Goal: Task Accomplishment & Management: Manage account settings

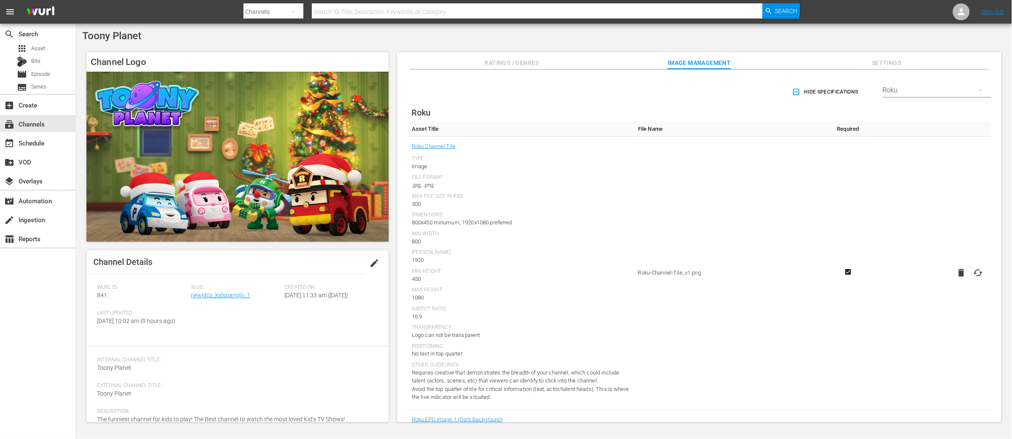
click at [977, 273] on icon at bounding box center [978, 273] width 10 height 10
click at [970, 280] on input "file" at bounding box center [970, 280] width 0 height 0
type input "C:\fakepath\Toony Planet-LG-Channel Image-1920X1080-min-min-min-min (1) (1).png"
click at [547, 142] on div "Roku Channel Tile" at bounding box center [521, 146] width 218 height 11
click at [887, 59] on span "Settings" at bounding box center [886, 63] width 63 height 11
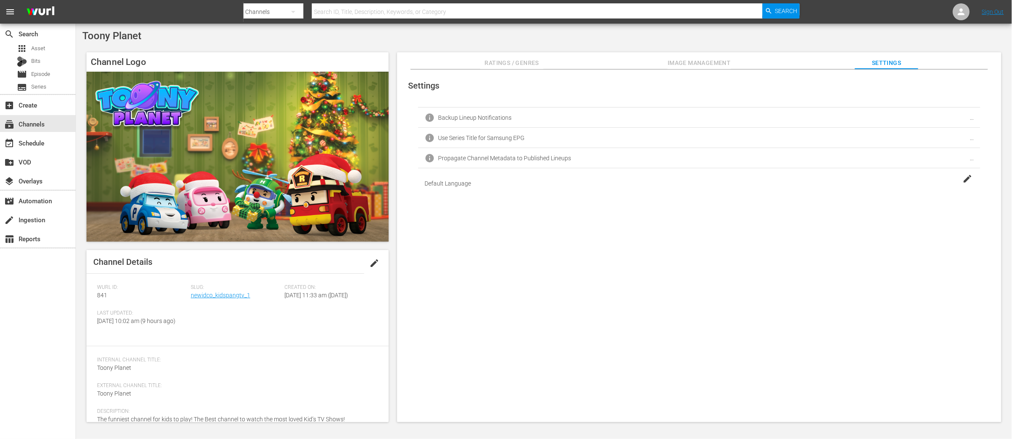
click at [535, 159] on div "Propagate Channel Metadata to Published Lineups" at bounding box center [504, 158] width 133 height 7
drag, startPoint x: 954, startPoint y: 21, endPoint x: 962, endPoint y: 14, distance: 10.5
click at [954, 21] on nav "menu Search By Channels Search ID, Title, Description, Keywords, or Category Se…" at bounding box center [506, 12] width 1012 height 24
click at [962, 14] on icon at bounding box center [961, 11] width 7 height 7
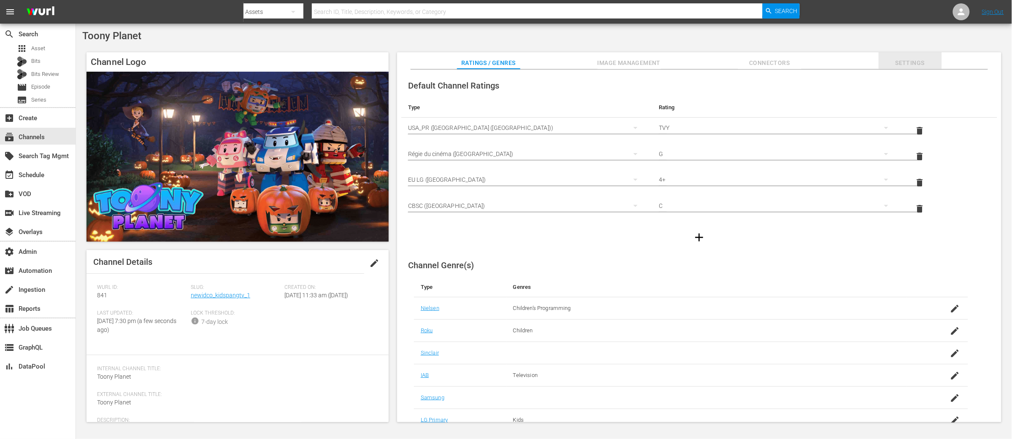
click at [914, 63] on span "Settings" at bounding box center [909, 63] width 63 height 11
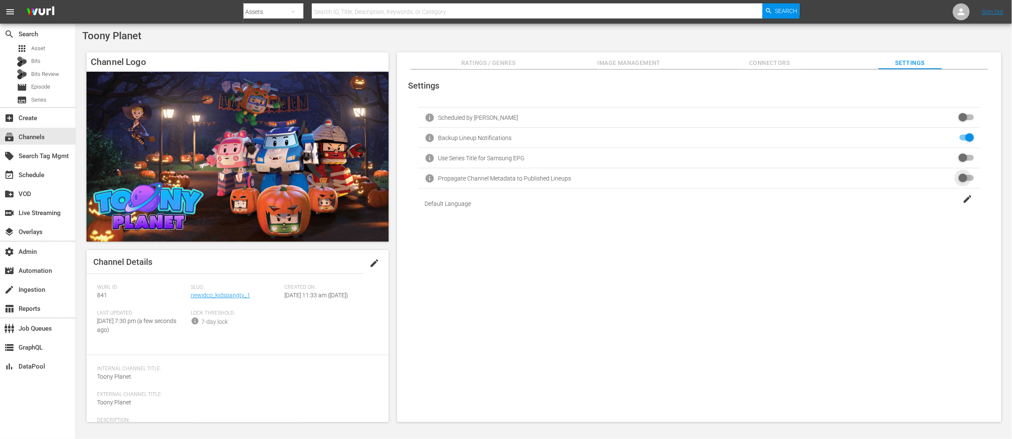
click at [960, 180] on input "checkbox" at bounding box center [964, 178] width 19 height 10
checkbox input "true"
click at [372, 261] on span "edit" at bounding box center [374, 263] width 10 height 10
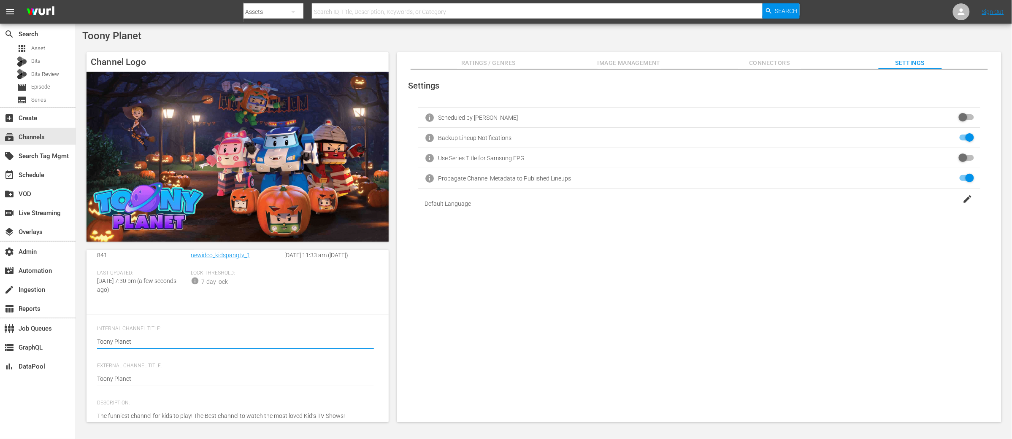
scroll to position [63, 0]
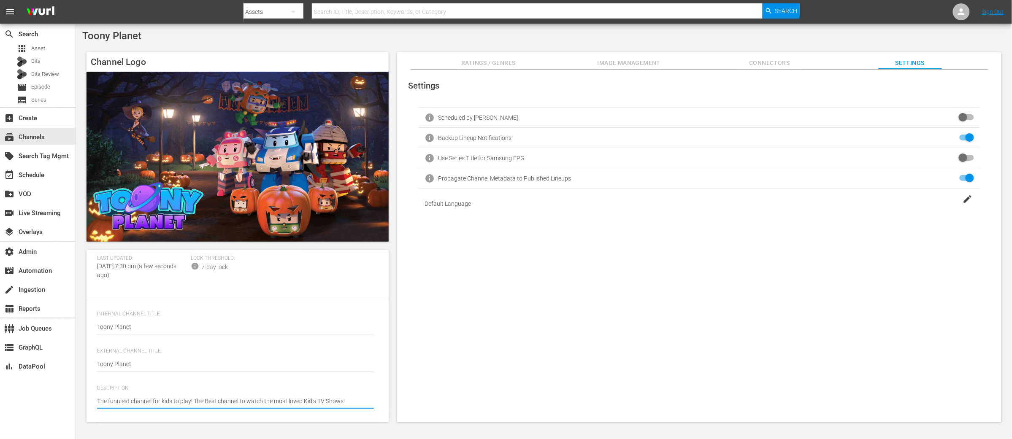
type textarea "The funniest channel for kids to play! The Best channel to watch the most loved…"
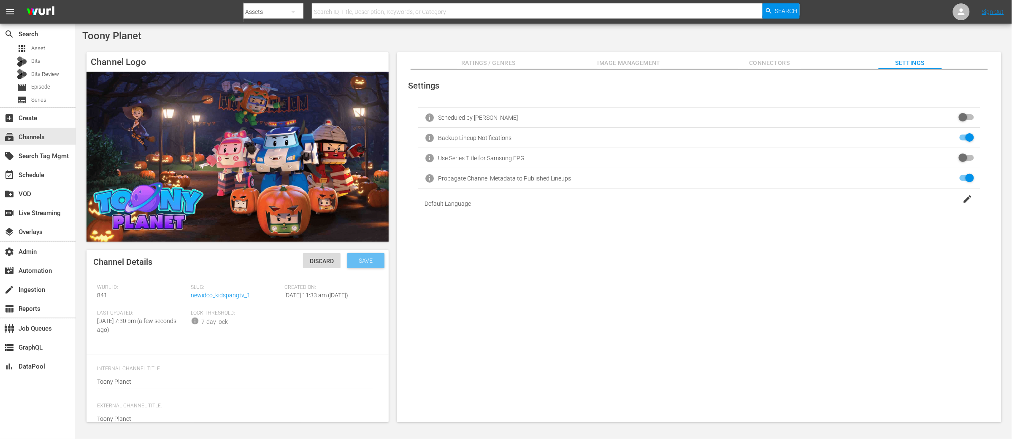
type textarea "The funniest channel for kids to play! The Best channel to watch the most loved…"
click at [363, 263] on span "Save" at bounding box center [365, 260] width 27 height 7
click at [617, 64] on span "Image Management" at bounding box center [628, 63] width 63 height 11
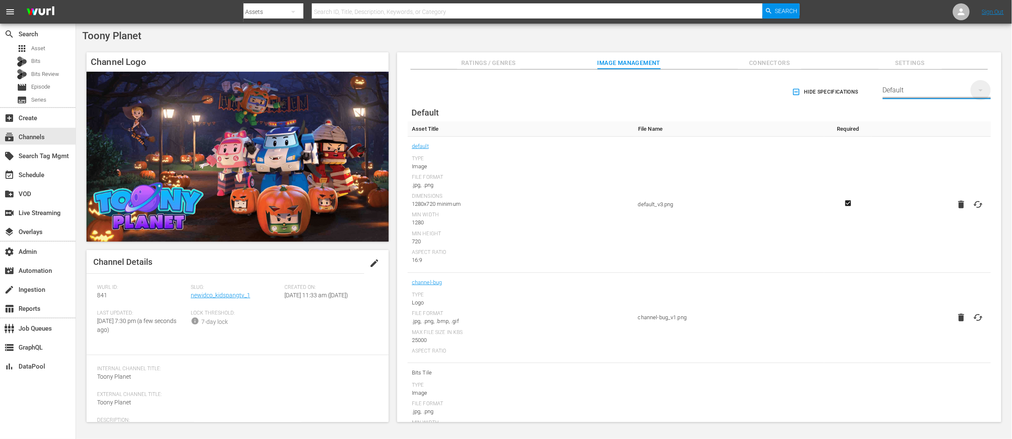
click at [982, 92] on icon "button" at bounding box center [981, 90] width 10 height 10
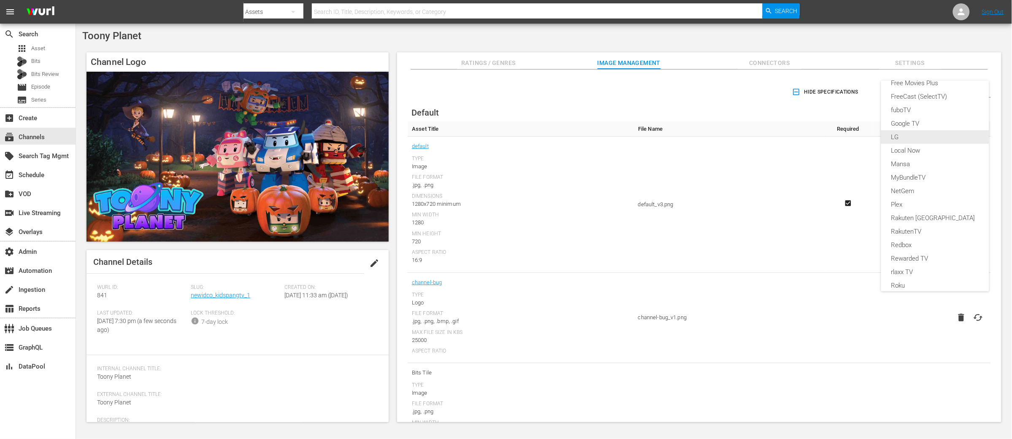
scroll to position [91, 0]
click at [905, 280] on div "Roku" at bounding box center [935, 283] width 88 height 14
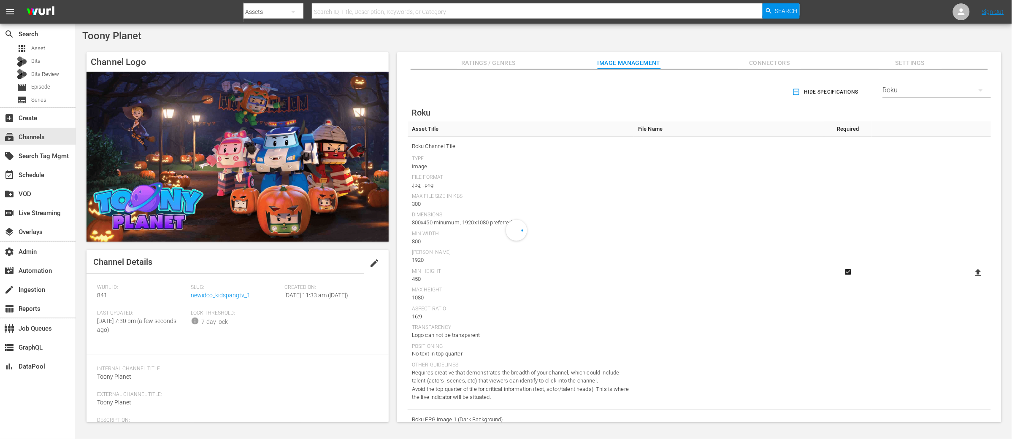
scroll to position [187, 0]
click at [980, 89] on icon "button" at bounding box center [981, 90] width 10 height 10
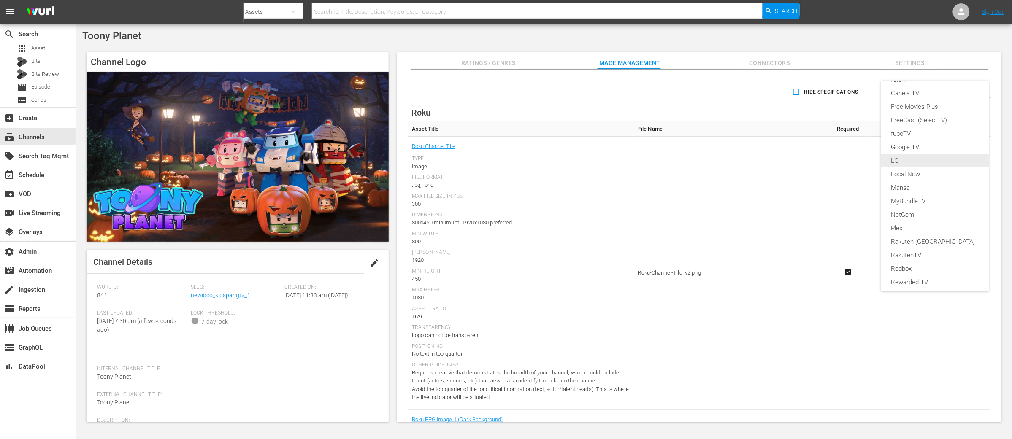
click at [898, 159] on div "LG" at bounding box center [935, 161] width 88 height 14
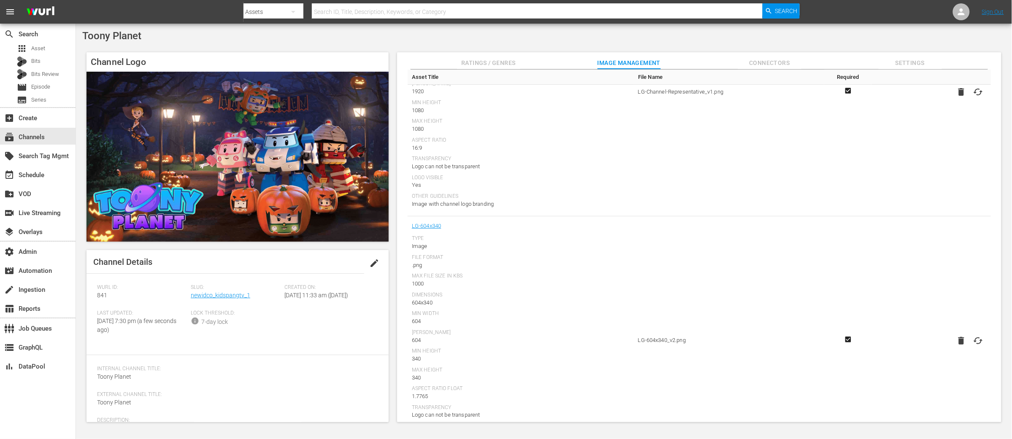
scroll to position [0, 0]
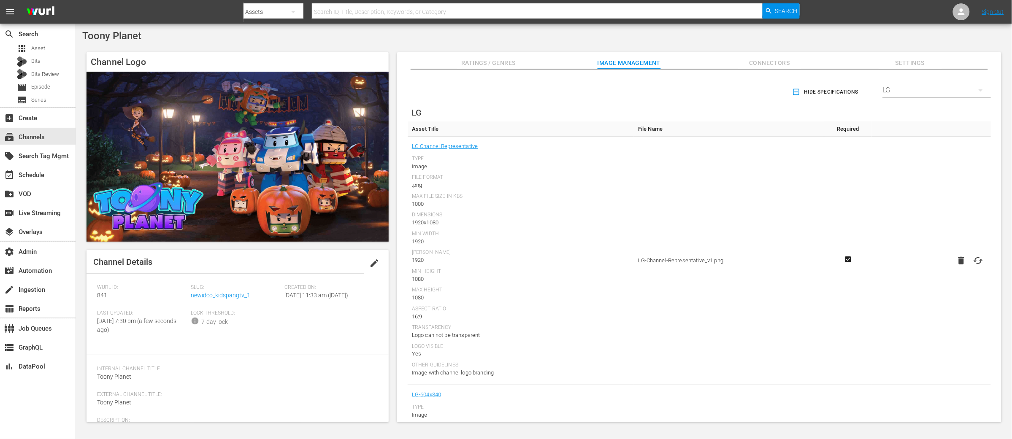
click at [375, 39] on div "Toony Planet" at bounding box center [543, 36] width 923 height 12
click at [960, 11] on icon at bounding box center [961, 12] width 10 height 10
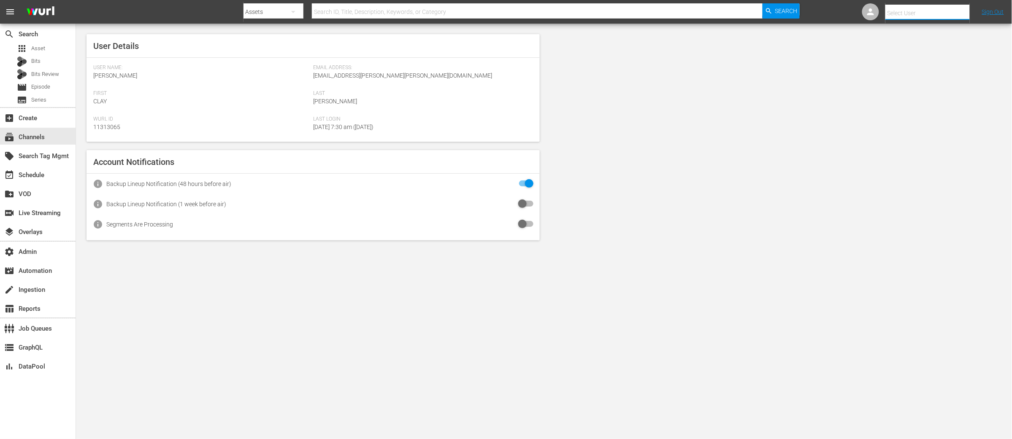
click at [905, 12] on input "text" at bounding box center [939, 13] width 108 height 20
paste input "[EMAIL_ADDRESS][DOMAIN_NAME]"
click at [932, 40] on div "Hyeonju Kang <hyeonju@its-newid.com>" at bounding box center [921, 36] width 132 height 20
type input "Hyeonju Kang (11313354)"
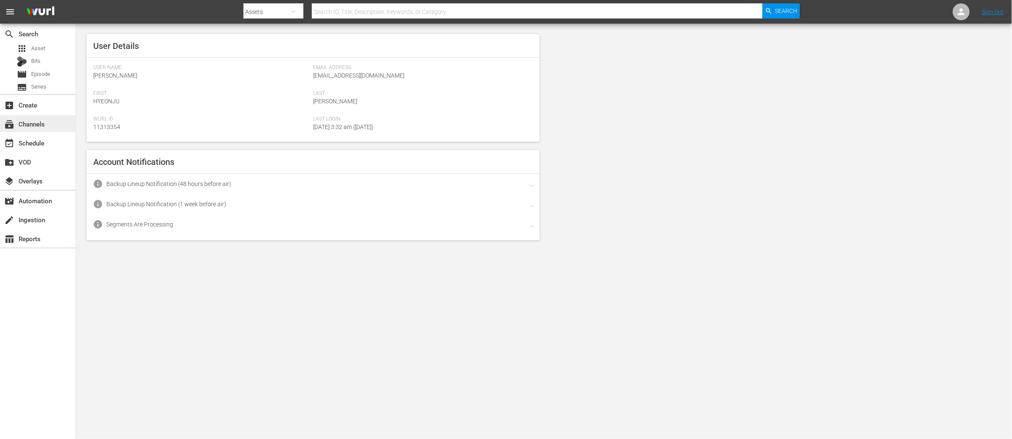
click at [34, 124] on div "subscriptions Channels" at bounding box center [23, 123] width 47 height 8
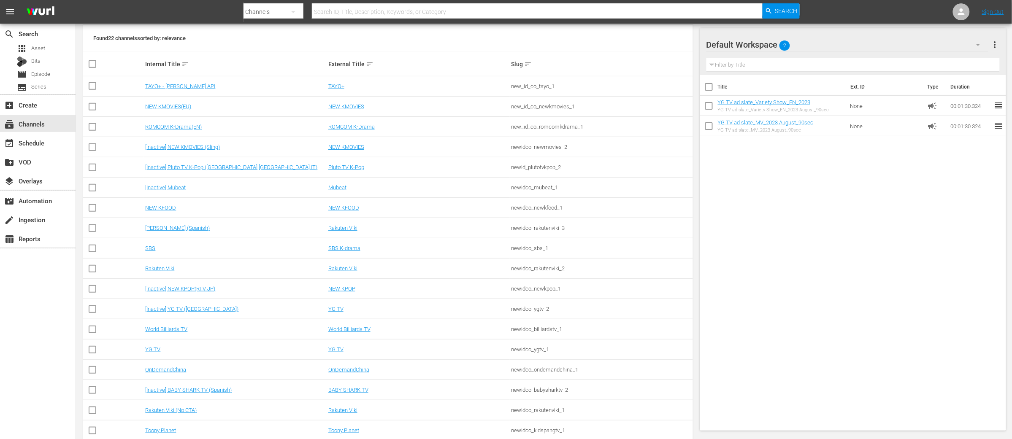
scroll to position [105, 0]
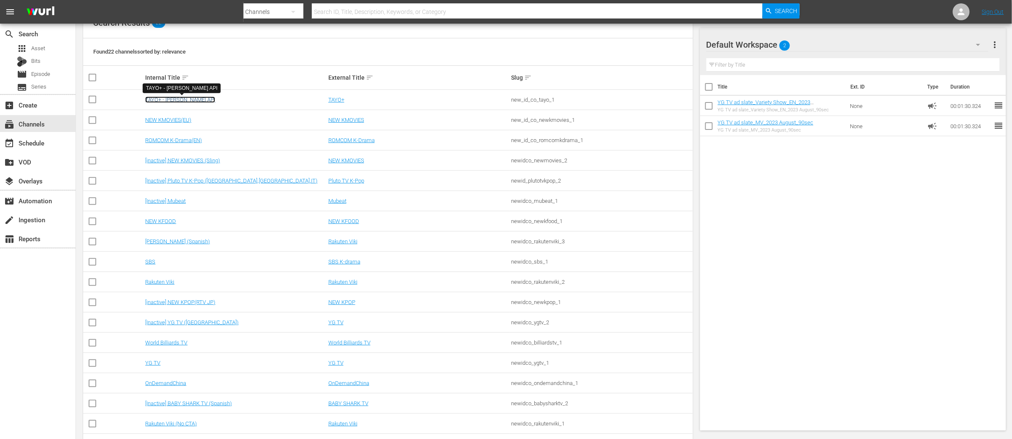
click at [174, 99] on link "TAYO+ - [PERSON_NAME] API" at bounding box center [180, 100] width 70 height 6
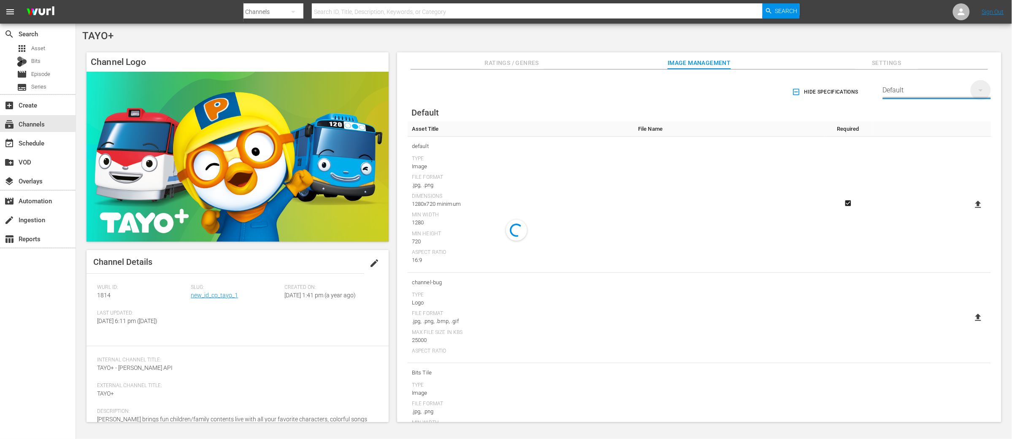
click at [978, 90] on icon "button" at bounding box center [980, 90] width 4 height 2
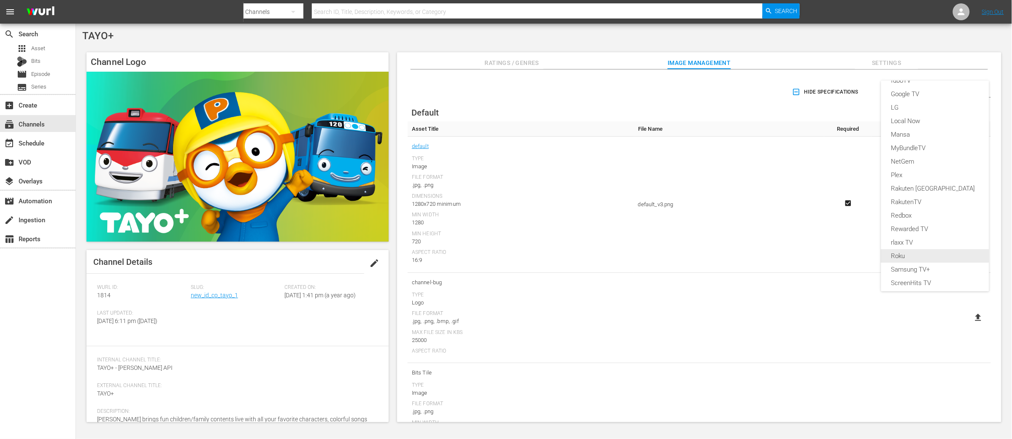
click at [909, 256] on div "Roku" at bounding box center [935, 256] width 88 height 14
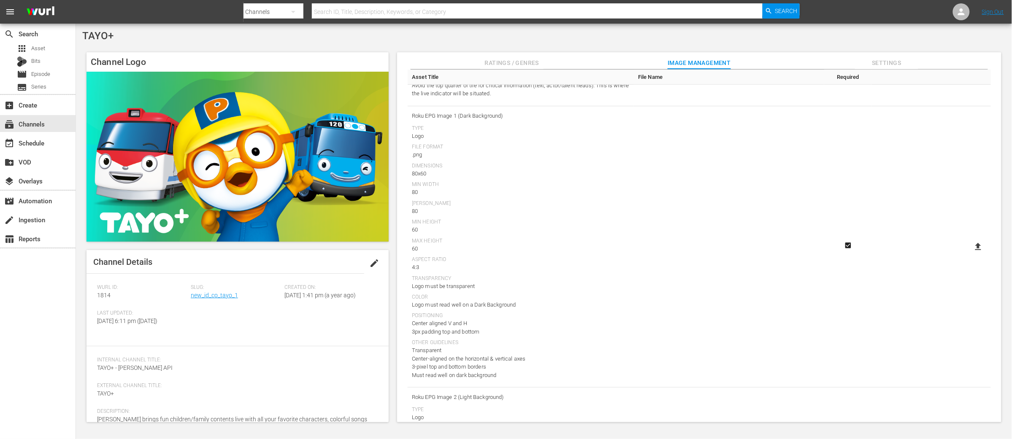
scroll to position [314, 0]
click at [973, 237] on icon at bounding box center [978, 236] width 10 height 10
click at [970, 243] on input "file" at bounding box center [970, 243] width 0 height 0
type input "C:\fakepath\TATO+_ROKU_EPG_logo_80x60.png"
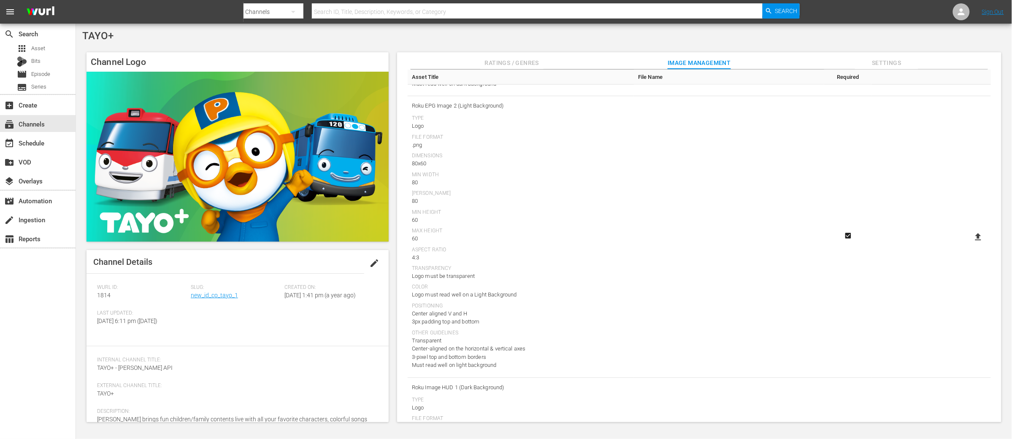
scroll to position [594, 0]
click at [975, 237] on icon at bounding box center [978, 238] width 6 height 7
click at [970, 246] on input "file" at bounding box center [970, 246] width 0 height 0
type input "C:\fakepath\TATO+_ROKU_EPG_logo_80x60.png"
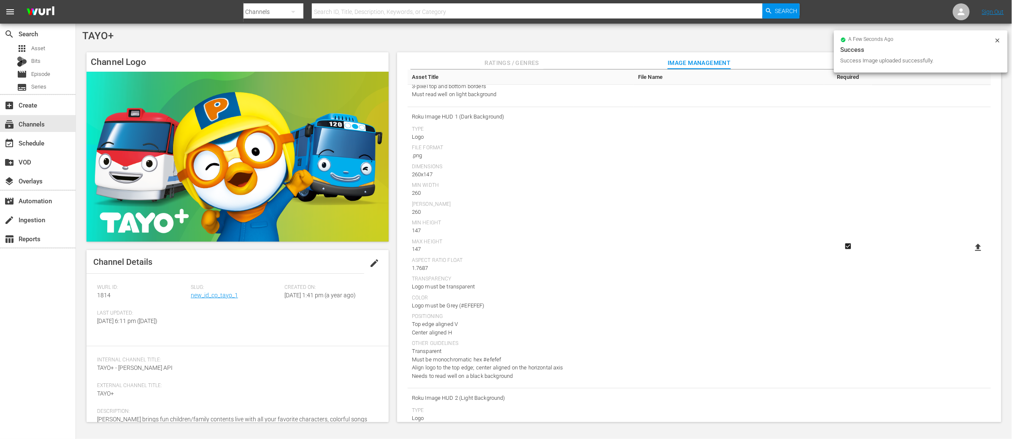
scroll to position [864, 0]
click at [978, 250] on icon at bounding box center [978, 250] width 10 height 10
click at [970, 257] on input "file" at bounding box center [970, 257] width 0 height 0
type input "C:\fakepath\TATO+_ROKU_HUD_logo_260x147.png"
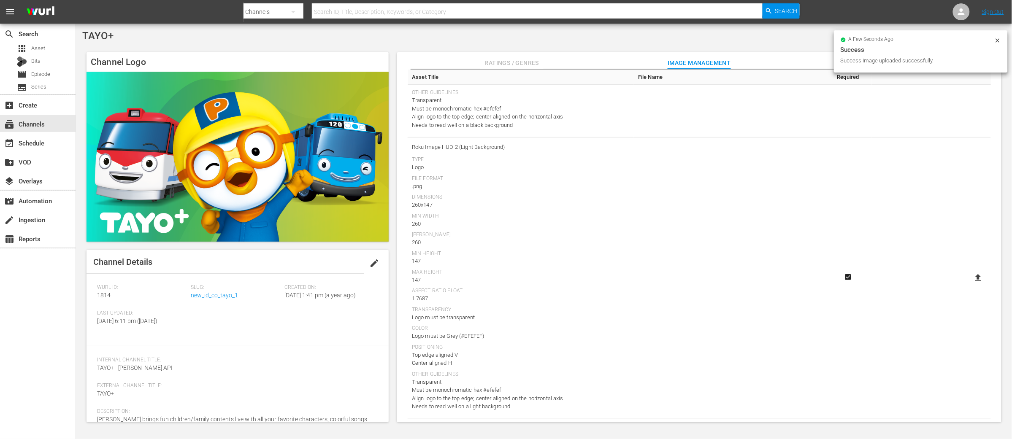
scroll to position [1124, 0]
click at [978, 270] on icon at bounding box center [978, 270] width 6 height 7
click at [970, 278] on input "file" at bounding box center [970, 278] width 0 height 0
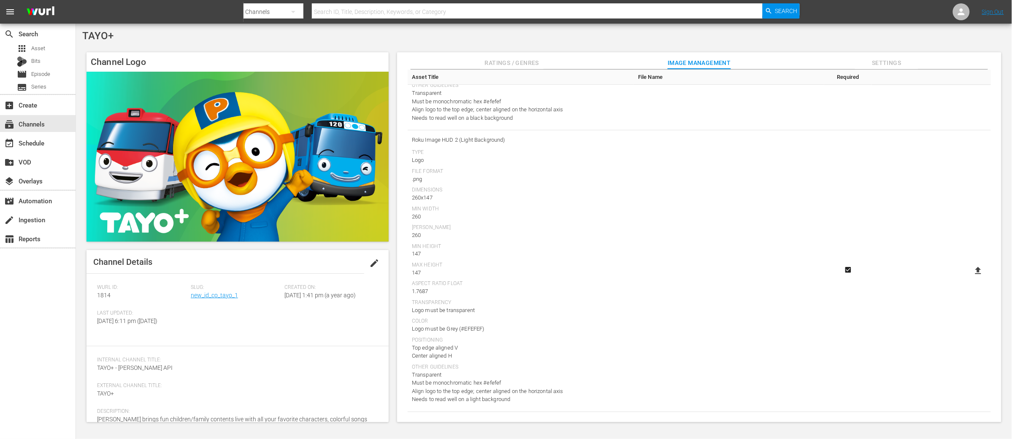
type input "C:\fakepath\TATO+_ROKU_HUD_logo_260x147.png"
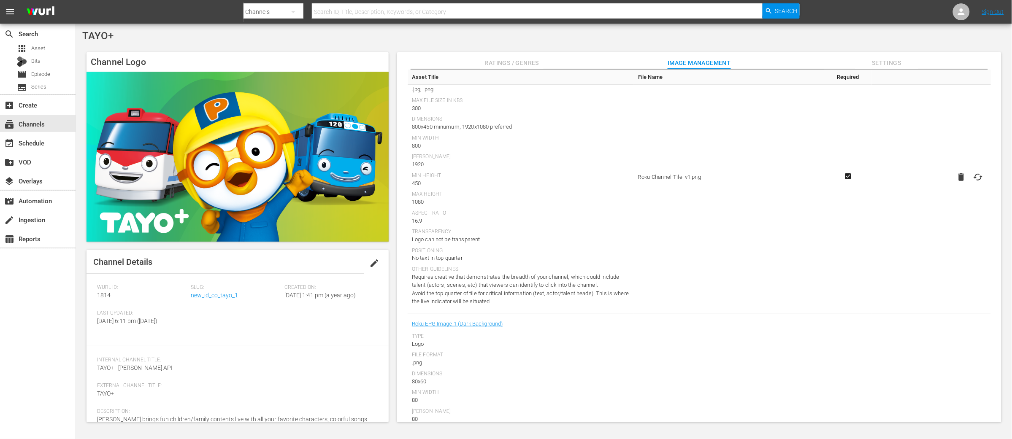
scroll to position [0, 0]
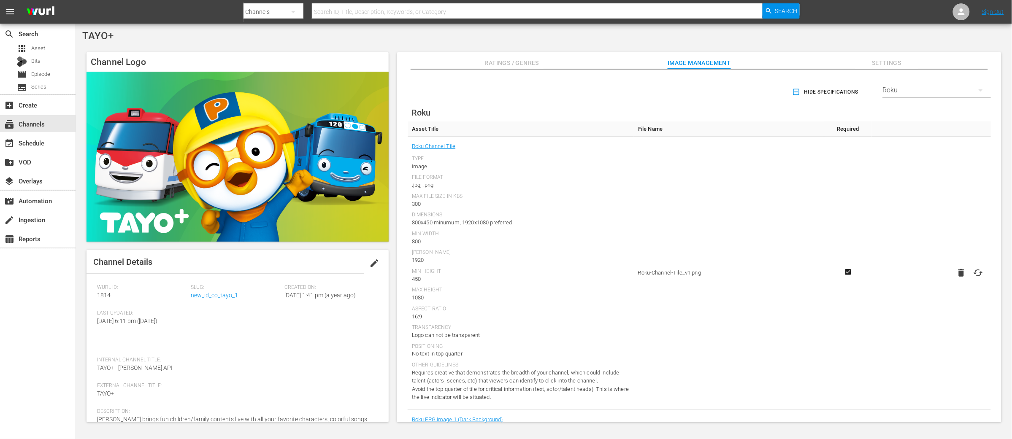
click at [979, 272] on icon at bounding box center [978, 273] width 10 height 10
click at [970, 280] on input "file" at bounding box center [970, 280] width 0 height 0
type input "C:\fakepath\Tayo+-ROKU-Channel Title-800x450.jpg"
click at [976, 89] on icon "button" at bounding box center [981, 90] width 10 height 10
click at [907, 114] on div "Default" at bounding box center [935, 112] width 88 height 14
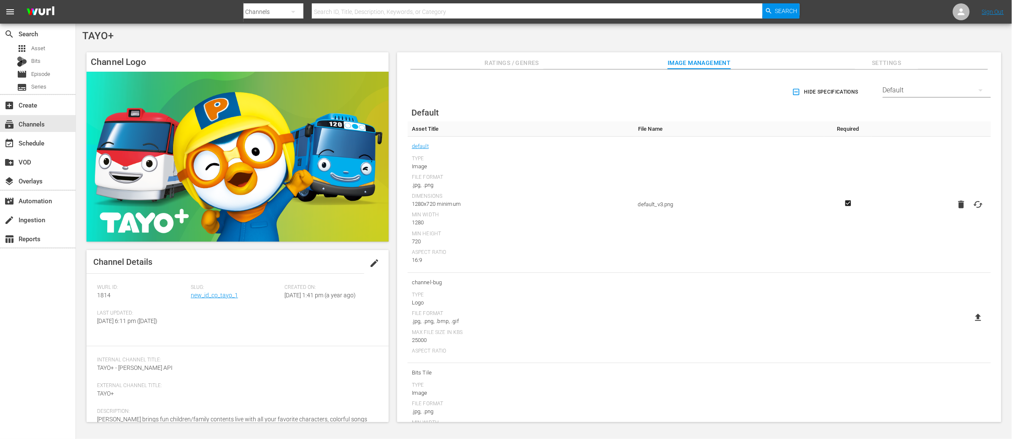
click at [978, 204] on icon at bounding box center [978, 205] width 10 height 10
click at [970, 212] on input "file" at bounding box center [970, 212] width 0 height 0
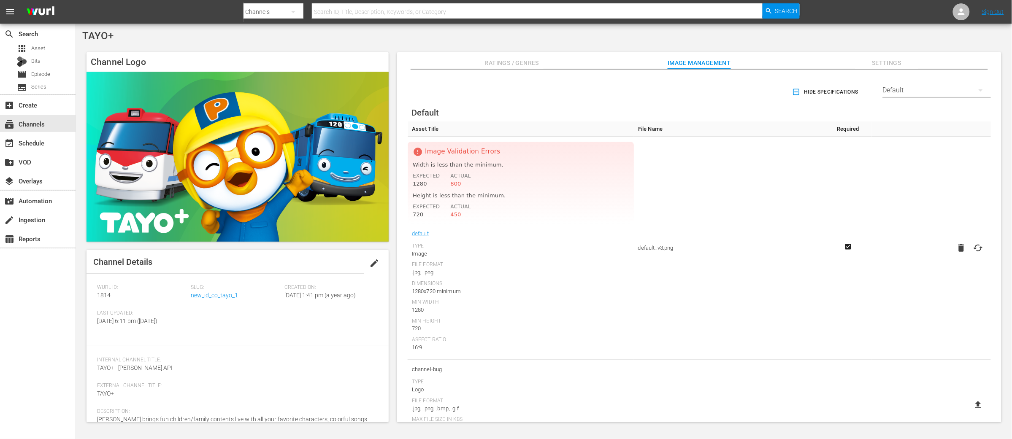
click at [976, 248] on icon at bounding box center [978, 248] width 10 height 10
click at [970, 255] on input "file" at bounding box center [970, 255] width 0 height 0
type input "C:\fakepath\Tayo+-ROKU-Channel Title-800x450.jpg"
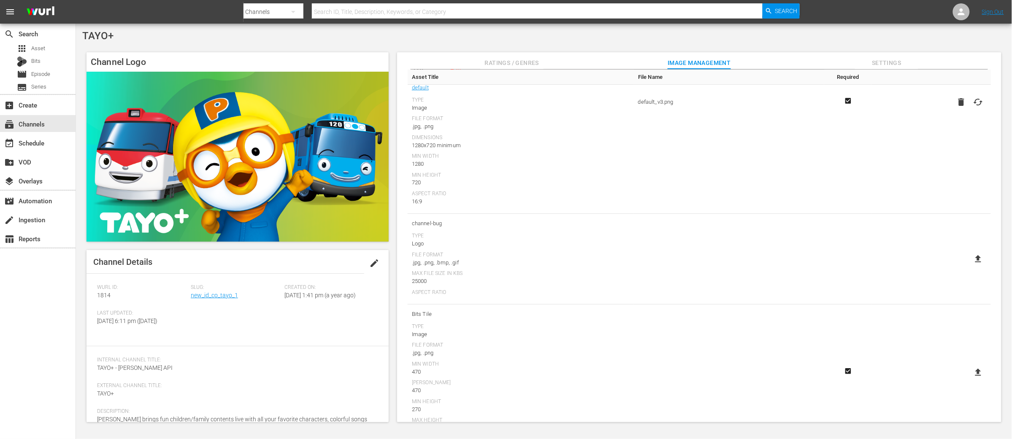
scroll to position [147, 0]
click at [918, 15] on nav "menu Search By Channels Search ID, Title, Description, Keywords, or Category Se…" at bounding box center [506, 12] width 1012 height 24
drag, startPoint x: 959, startPoint y: 16, endPoint x: 959, endPoint y: 20, distance: 4.7
click at [959, 16] on icon at bounding box center [961, 12] width 10 height 10
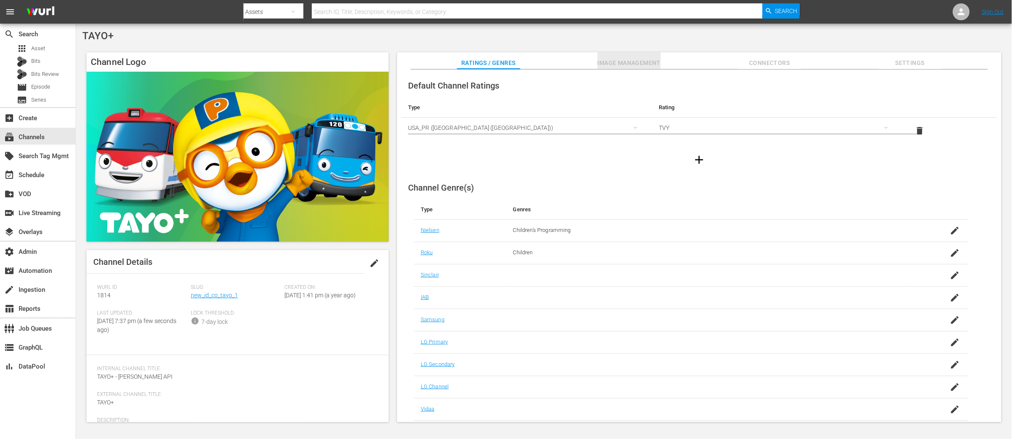
click at [637, 62] on span "Image Management" at bounding box center [628, 63] width 63 height 11
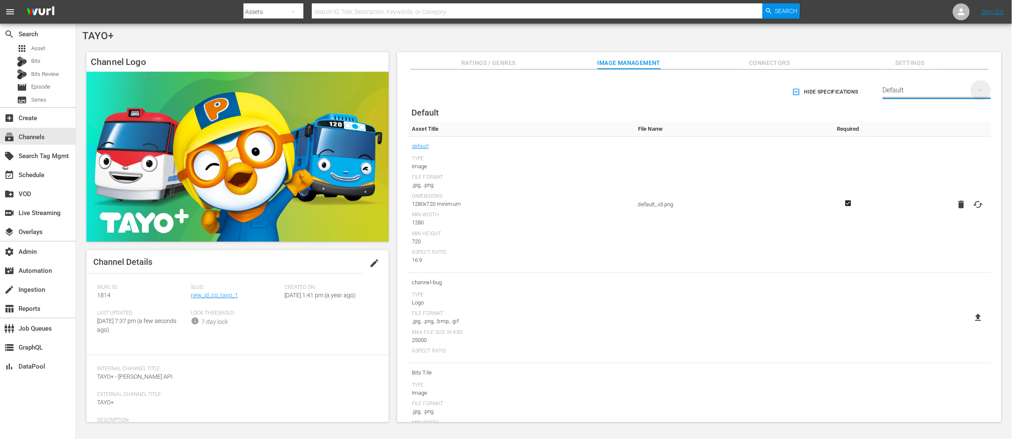
click at [980, 90] on icon "button" at bounding box center [980, 90] width 4 height 2
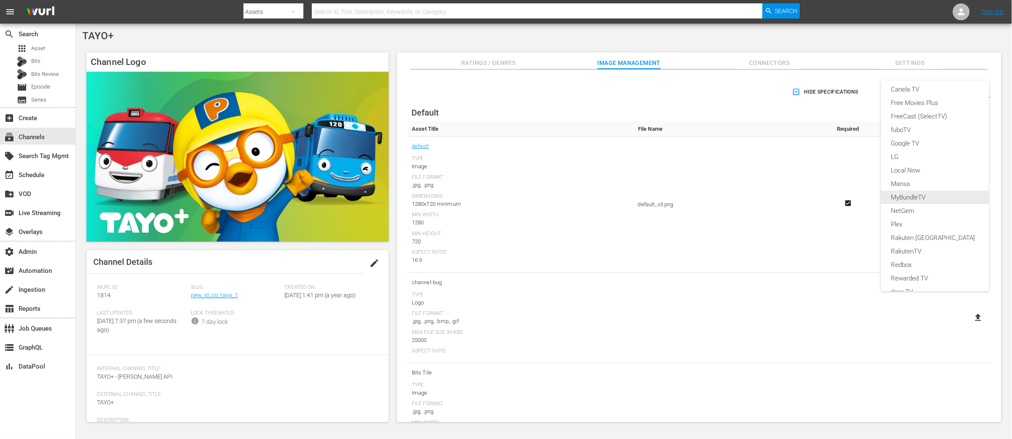
scroll to position [89, 0]
click at [906, 281] on div "Roku" at bounding box center [935, 285] width 88 height 14
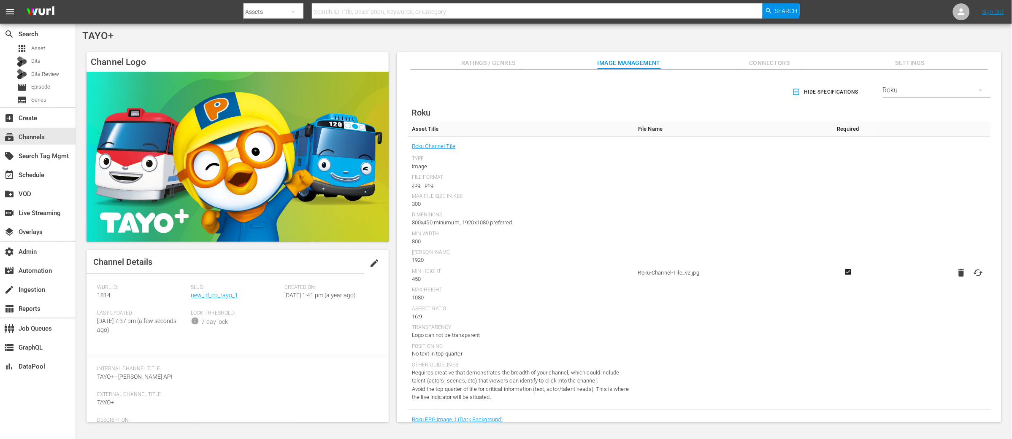
click at [374, 262] on span "edit" at bounding box center [374, 263] width 10 height 10
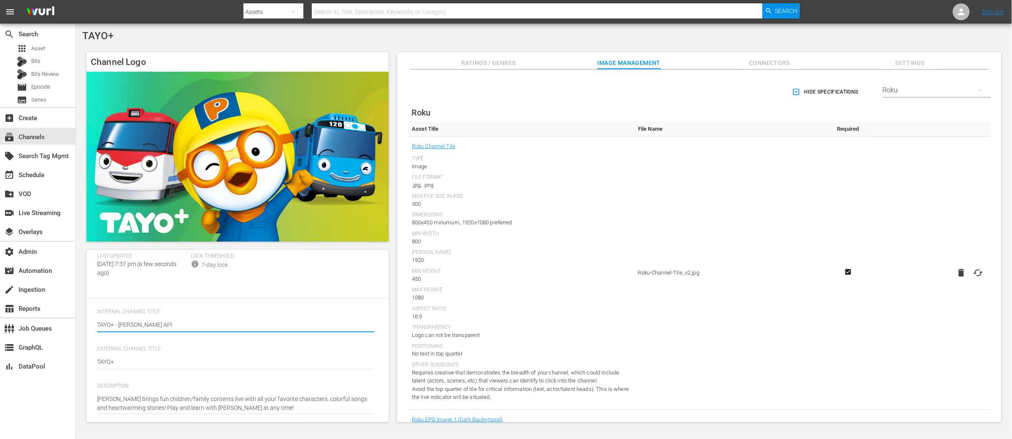
scroll to position [70, 0]
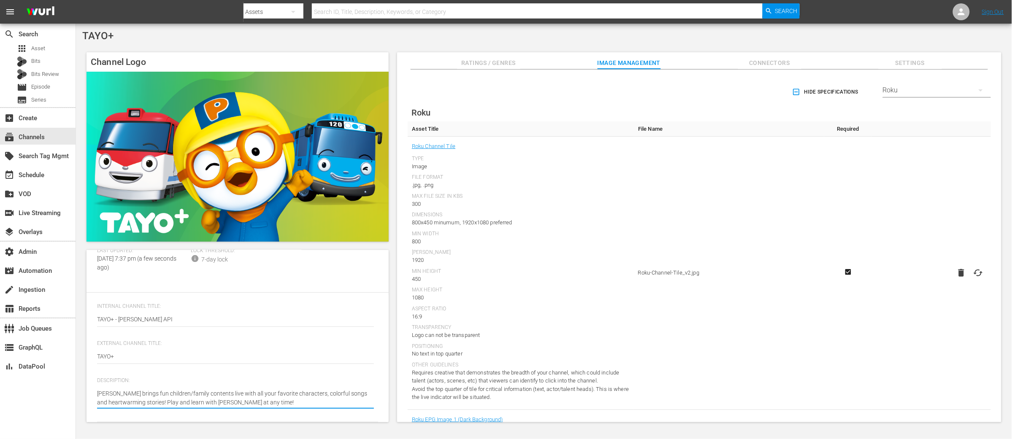
type textarea "[PERSON_NAME] brings fun children/family contents live with all your favorite c…"
click at [908, 60] on span "Settings" at bounding box center [909, 63] width 63 height 11
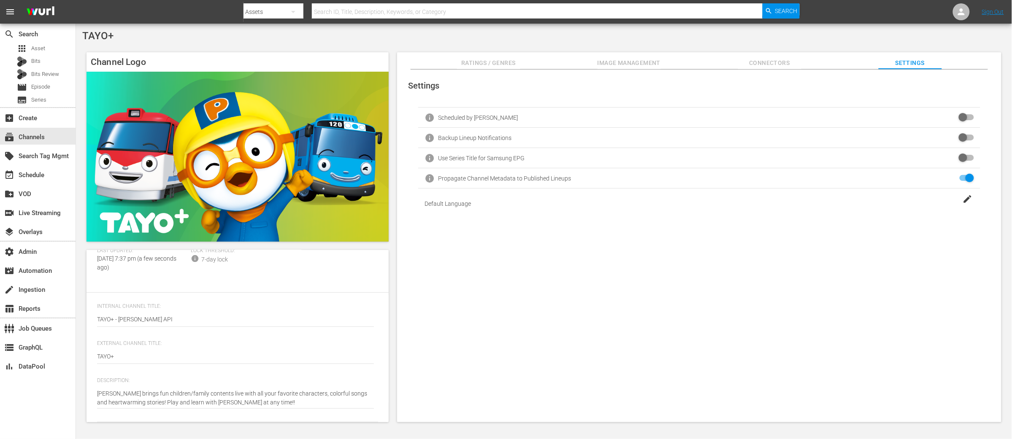
scroll to position [0, 0]
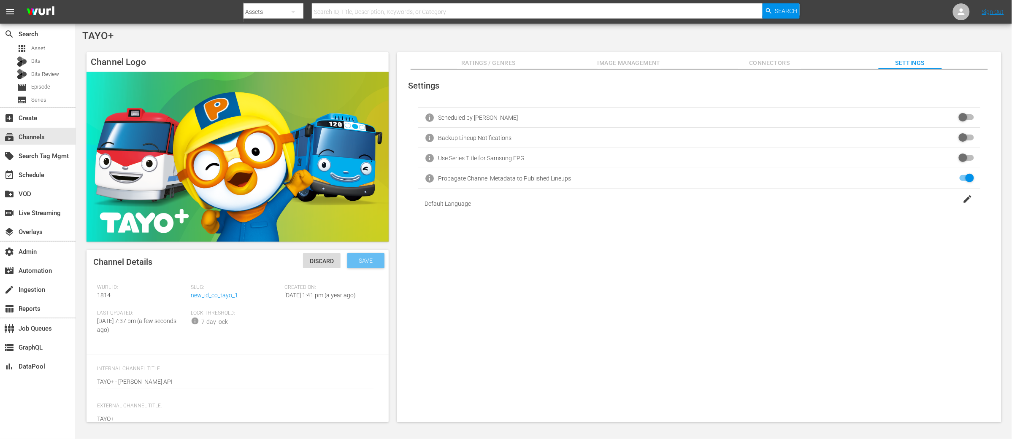
click at [361, 260] on span "Save" at bounding box center [365, 260] width 27 height 7
click at [371, 263] on span "edit" at bounding box center [374, 263] width 10 height 10
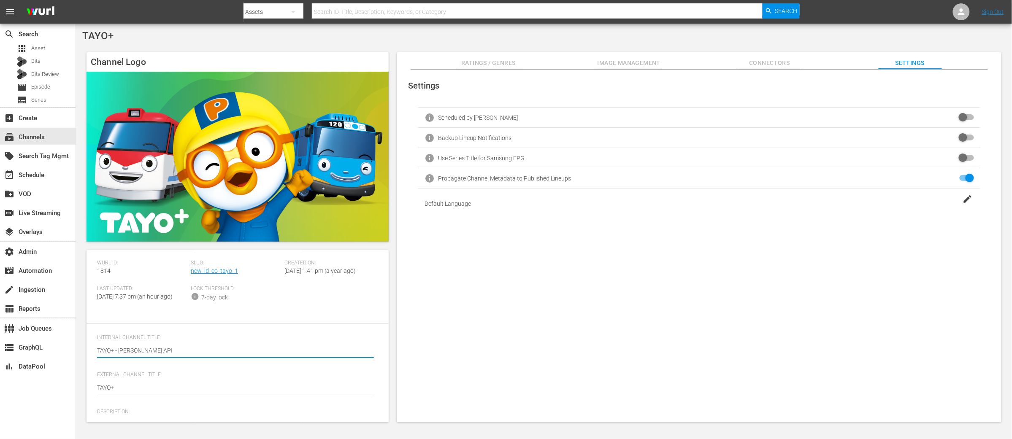
scroll to position [70, 0]
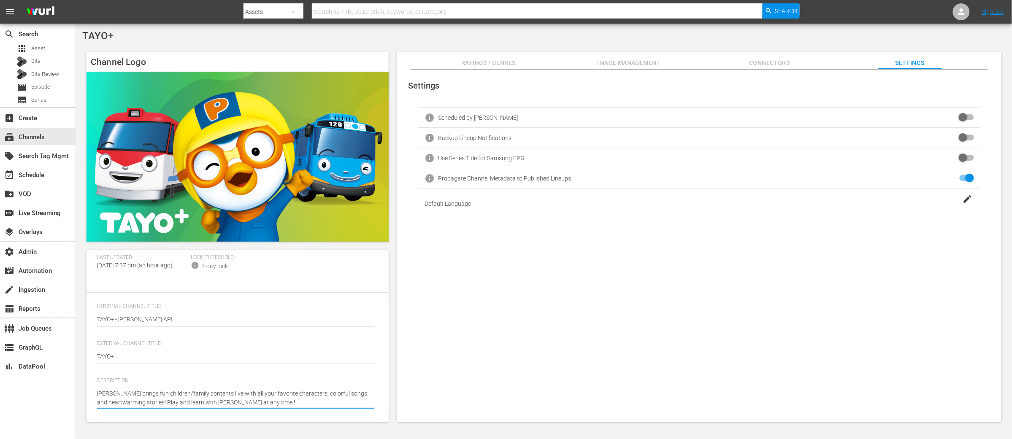
type textarea "[PERSON_NAME] brings fun children/family contents live with all your favorite c…"
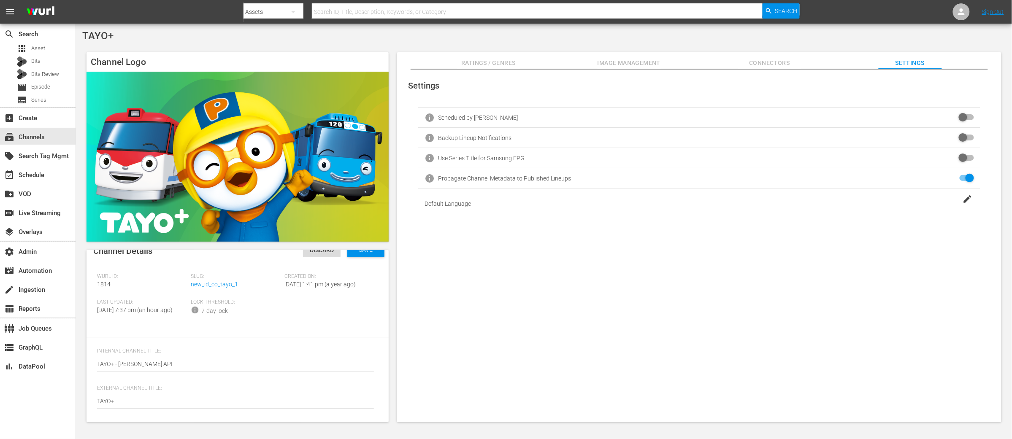
scroll to position [0, 0]
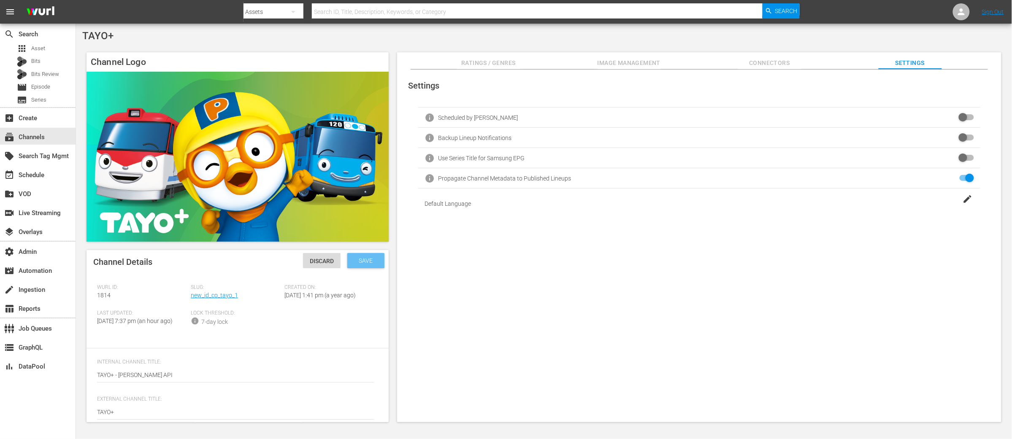
type textarea "[PERSON_NAME] brings fun children/family contents live with all your favorite c…"
click at [357, 264] on div "Save" at bounding box center [365, 260] width 37 height 15
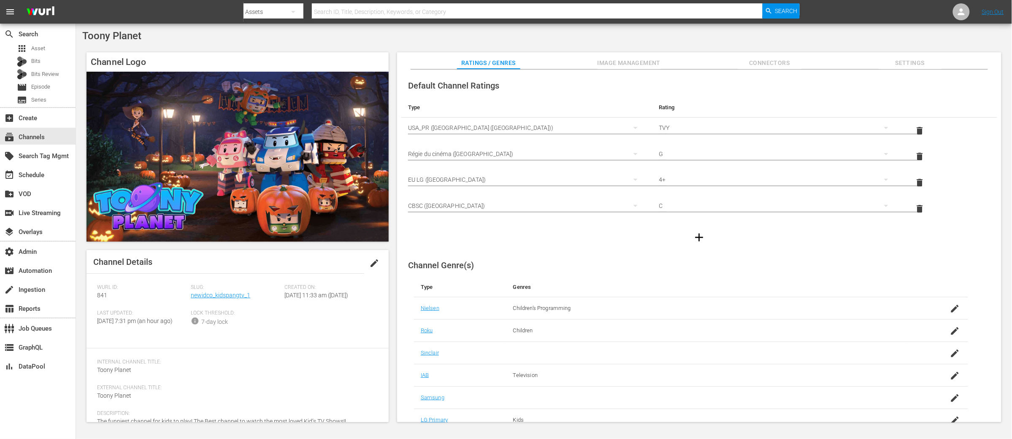
click at [374, 261] on span "edit" at bounding box center [374, 263] width 10 height 10
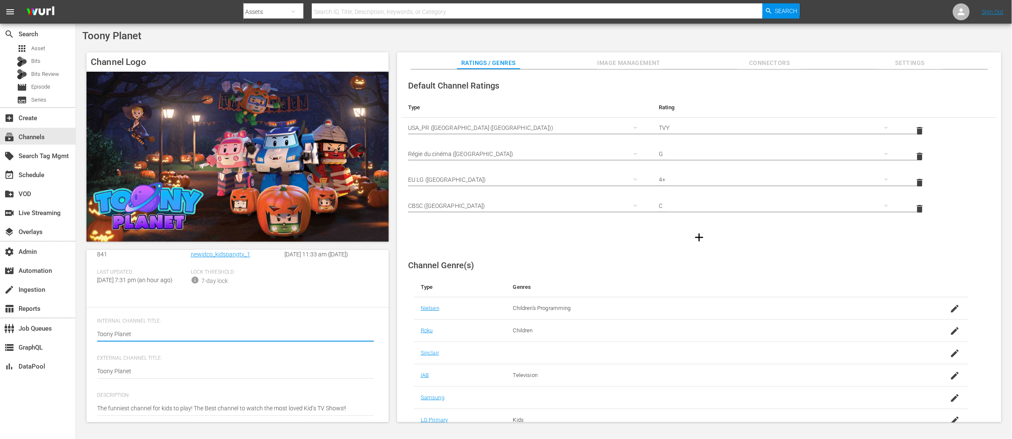
scroll to position [63, 0]
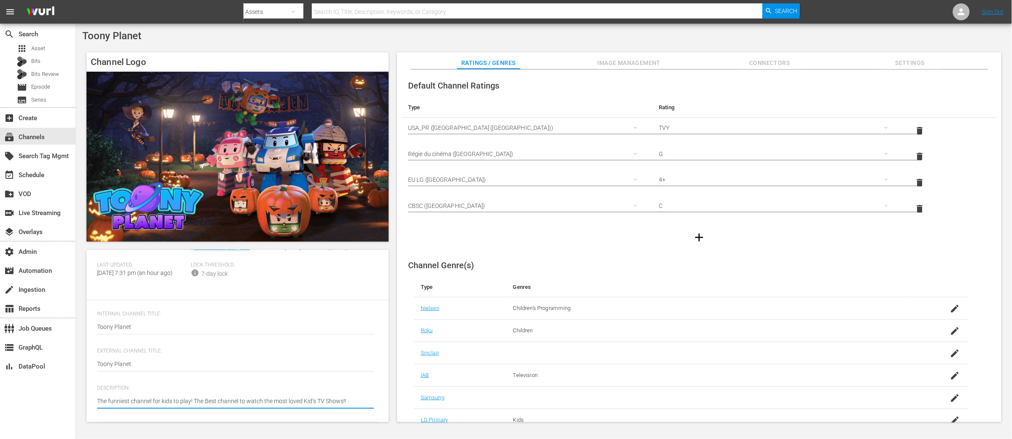
type textarea "The funniest channel for kids to play! The Best channel to watch the most loved…"
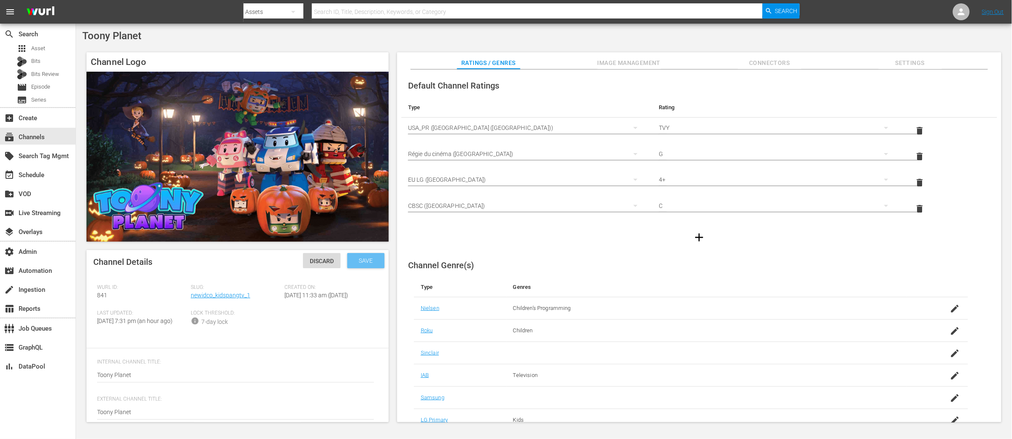
type textarea "The funniest channel for kids to play! The Best channel to watch the most loved…"
click at [363, 263] on span "Save" at bounding box center [365, 260] width 27 height 7
